Goal: Transaction & Acquisition: Purchase product/service

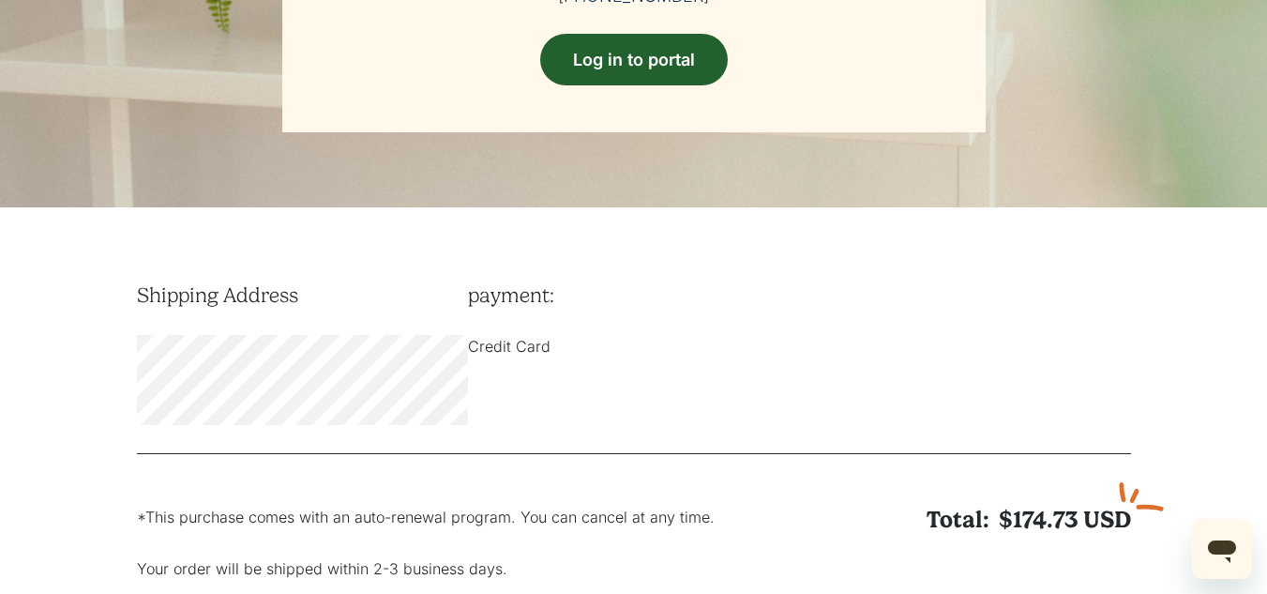
scroll to position [438, 0]
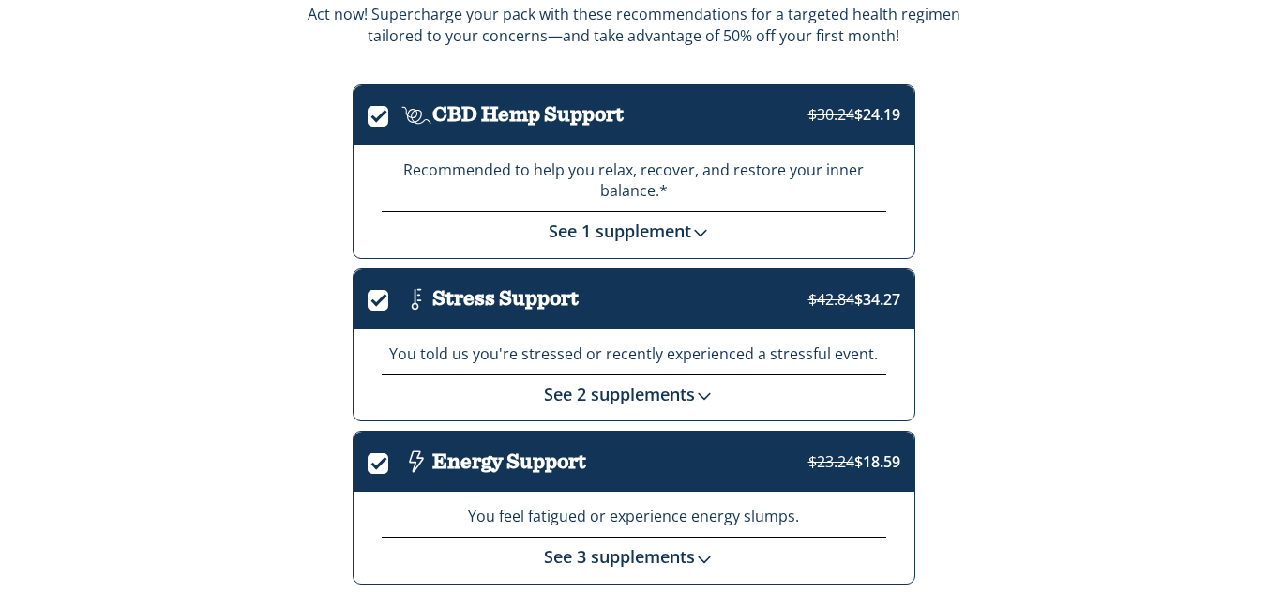
scroll to position [364, 0]
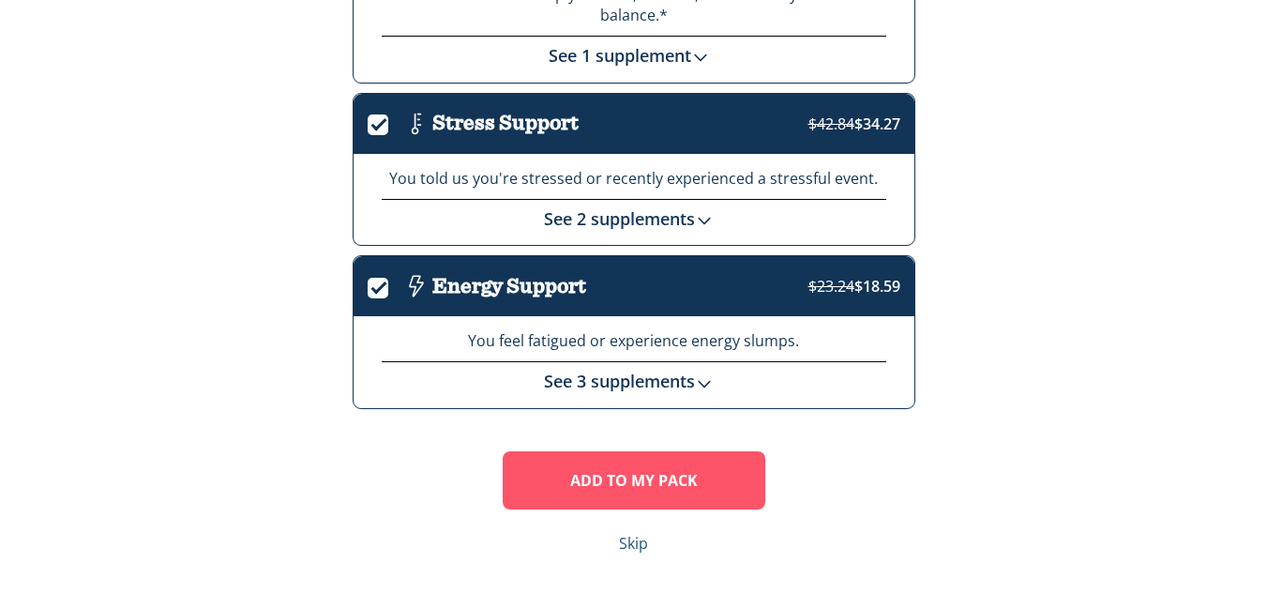
click at [636, 538] on link "Skip" at bounding box center [633, 544] width 29 height 22
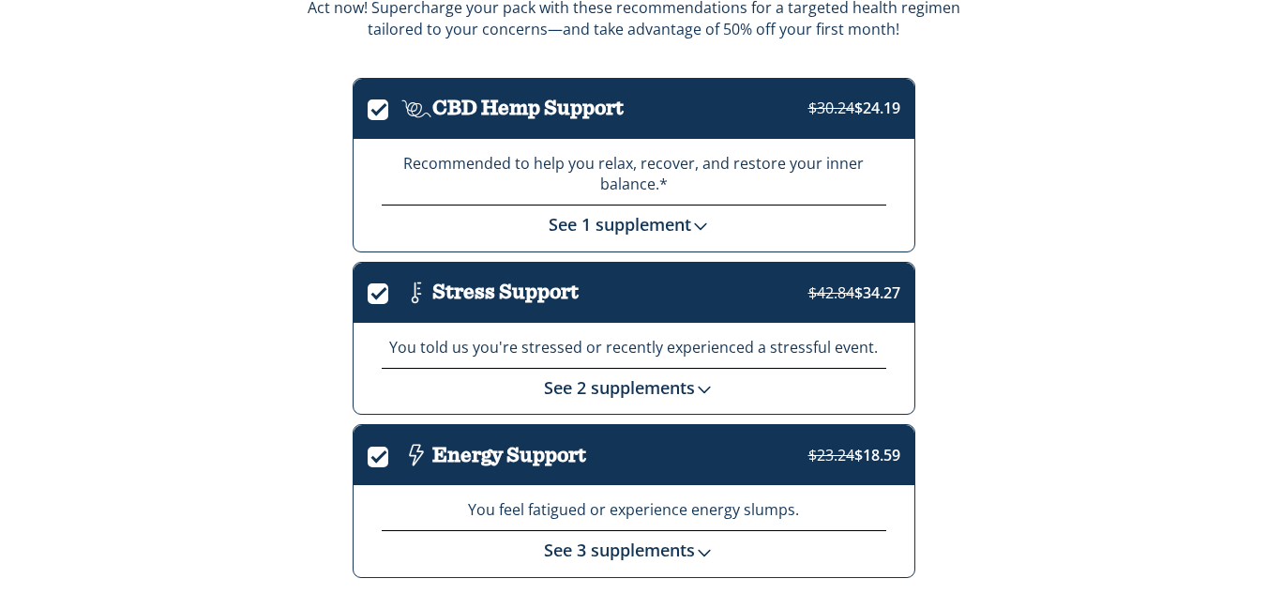
scroll to position [364, 0]
